Goal: Transaction & Acquisition: Purchase product/service

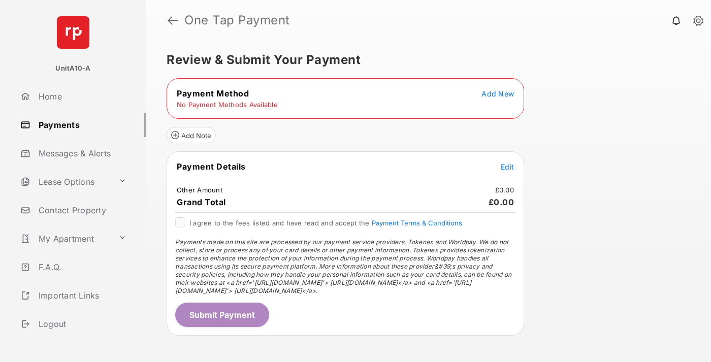
click at [498, 93] on span "Add New" at bounding box center [497, 93] width 32 height 9
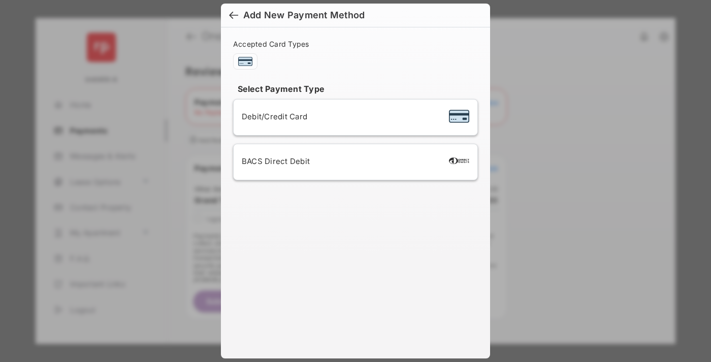
click at [272, 116] on span "Debit/Credit Card" at bounding box center [274, 117] width 65 height 10
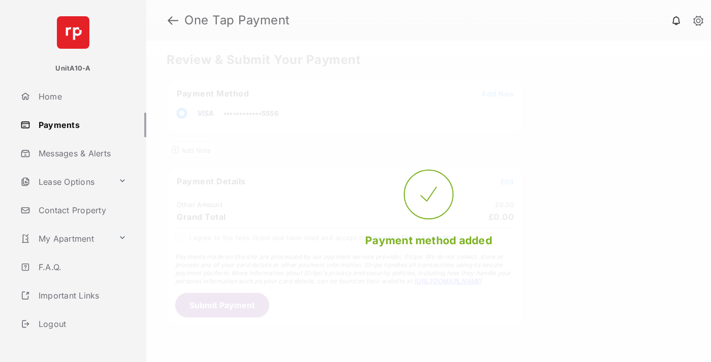
click at [507, 181] on span "Edit" at bounding box center [507, 181] width 13 height 9
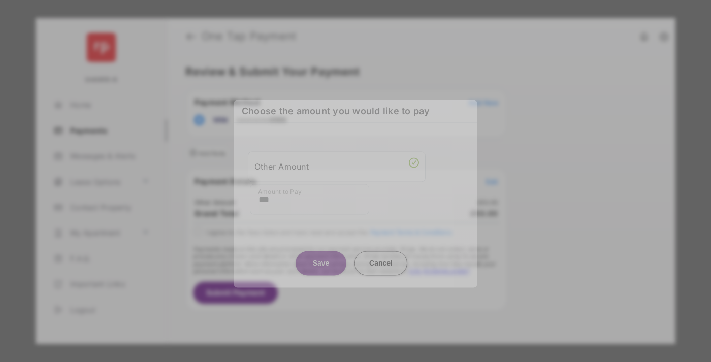
type input "***"
click at [321, 259] on button "Save" at bounding box center [320, 263] width 51 height 24
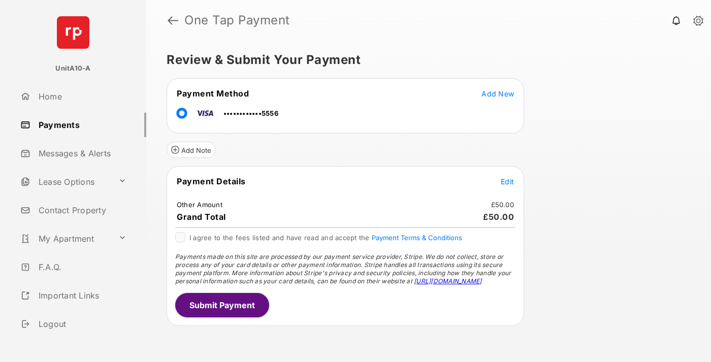
click at [221, 305] on button "Submit Payment" at bounding box center [222, 305] width 94 height 24
